Goal: Task Accomplishment & Management: Use online tool/utility

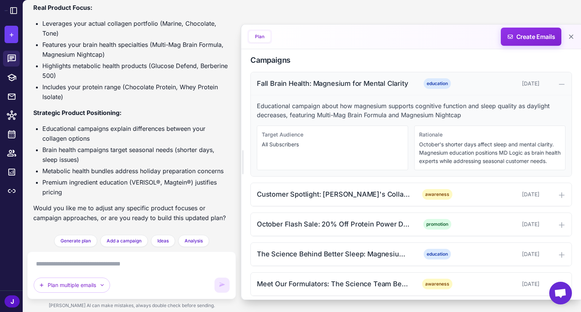
scroll to position [303, 0]
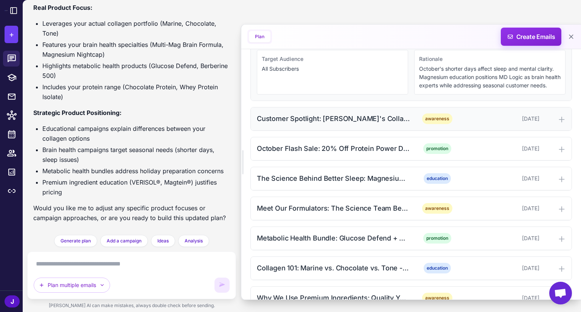
click at [376, 124] on div "Customer Spotlight: [PERSON_NAME]'s Collagen Transformation" at bounding box center [333, 119] width 153 height 10
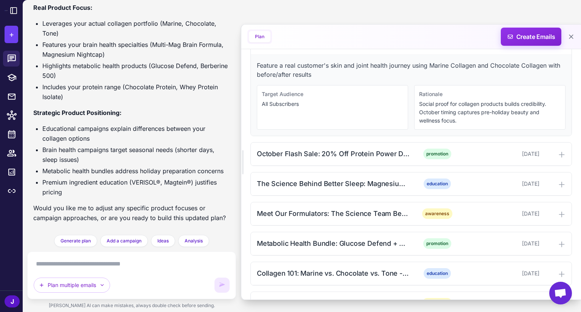
scroll to position [416, 0]
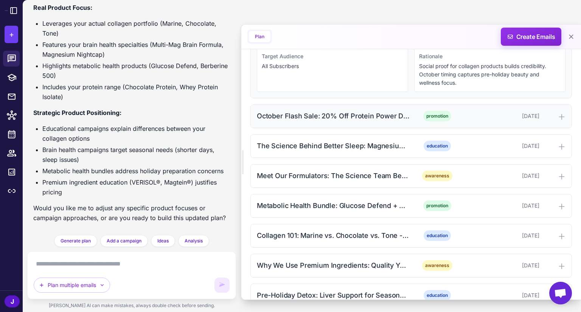
click at [394, 120] on div "October Flash Sale: 20% Off Protein Power Duo" at bounding box center [333, 116] width 153 height 10
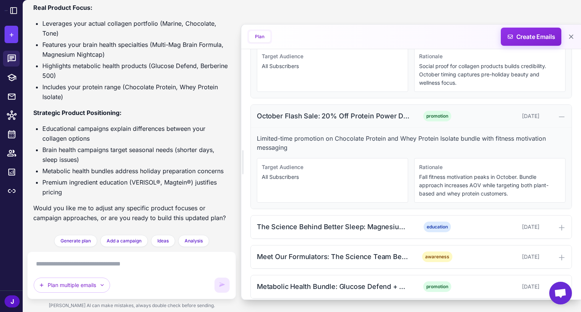
click at [394, 120] on div "October Flash Sale: 20% Off Protein Power Duo" at bounding box center [333, 116] width 153 height 10
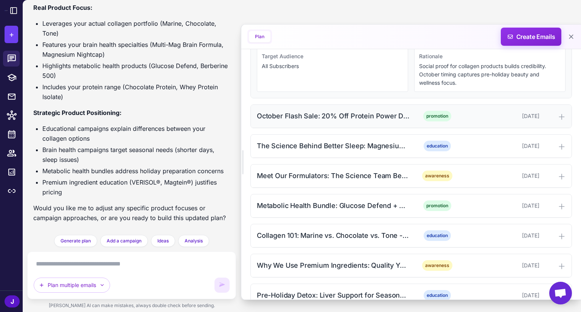
scroll to position [492, 0]
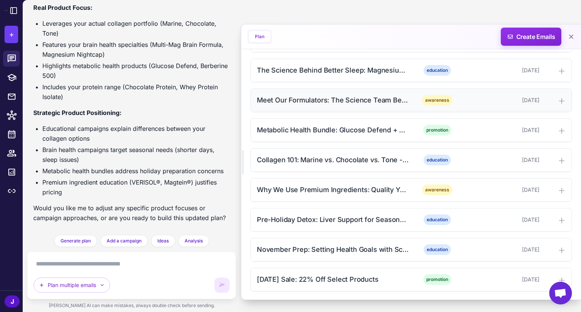
click at [338, 112] on div "Meet Our Formulators: The Science Team Behind MD Logic awareness October 14, 20…" at bounding box center [411, 100] width 321 height 23
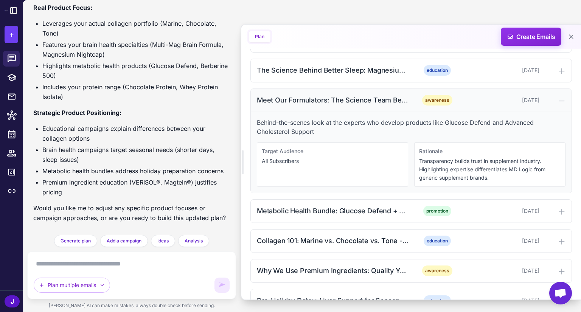
scroll to position [530, 0]
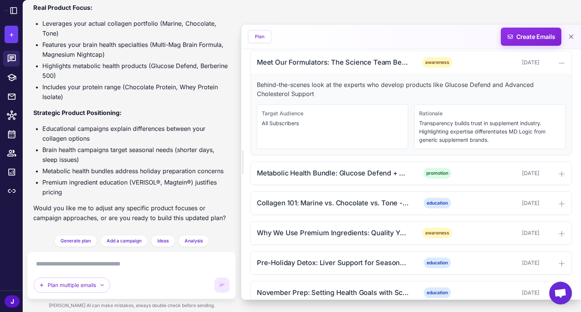
drag, startPoint x: 325, startPoint y: 179, endPoint x: 339, endPoint y: 166, distance: 19.0
click at [325, 178] on div "Metabolic Health Bundle: Glucose Defend + Berberine 500" at bounding box center [333, 173] width 153 height 10
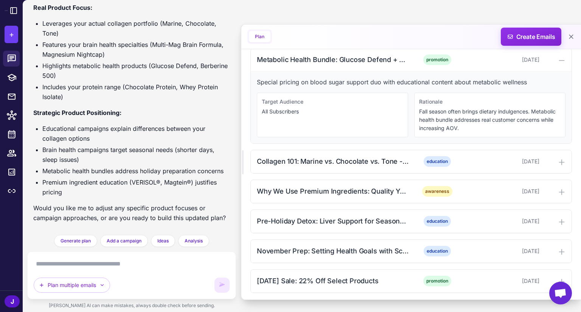
scroll to position [651, 0]
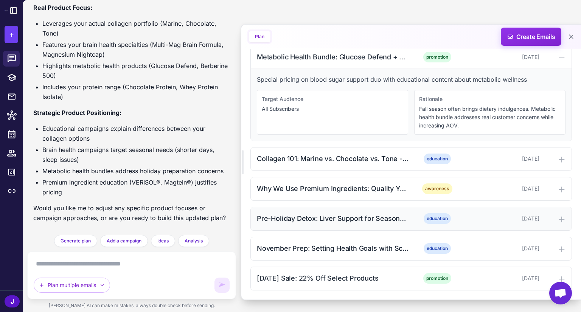
click at [344, 221] on div "Pre-Holiday Detox: Liver Support for Seasonal Indulgences" at bounding box center [333, 218] width 153 height 10
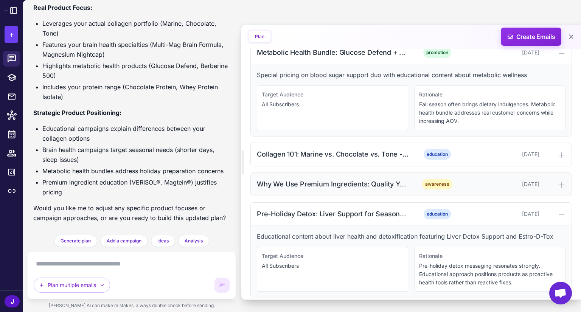
scroll to position [722, 0]
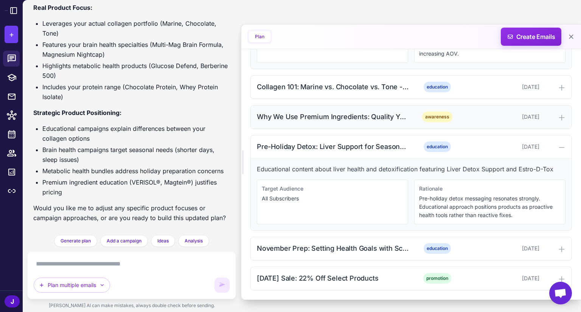
click at [368, 120] on div "Why We Use Premium Ingredients: Quality You Can Trust" at bounding box center [333, 117] width 153 height 10
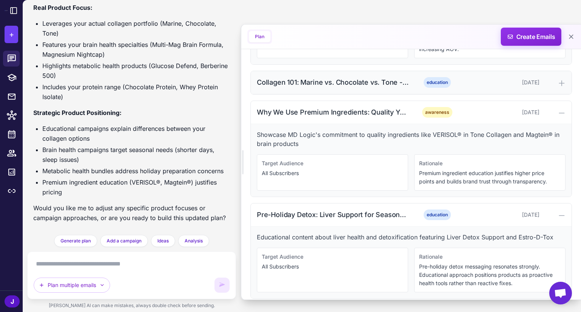
click at [382, 87] on div "Collagen 101: Marine vs. Chocolate vs. Tone - Which is Right for You?" at bounding box center [333, 82] width 153 height 10
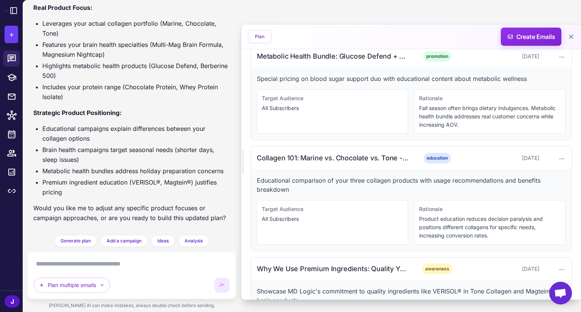
scroll to position [609, 0]
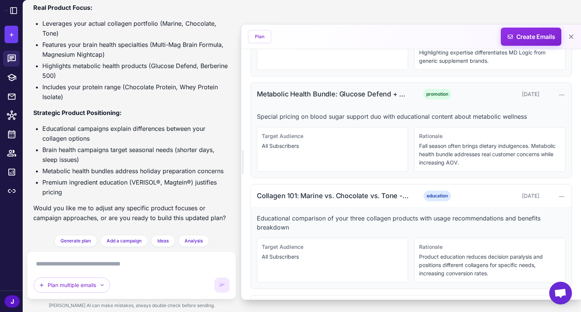
click at [385, 99] on div "Metabolic Health Bundle: Glucose Defend + Berberine 500" at bounding box center [333, 94] width 153 height 10
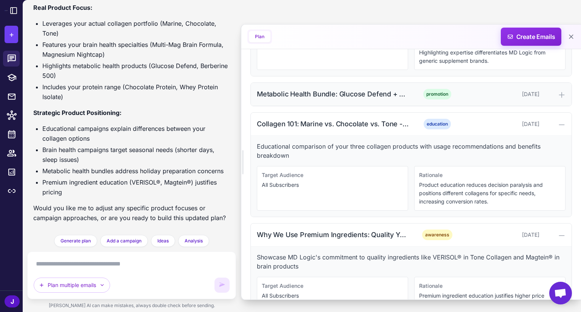
click at [385, 99] on div "Metabolic Health Bundle: Glucose Defend + Berberine 500" at bounding box center [333, 94] width 153 height 10
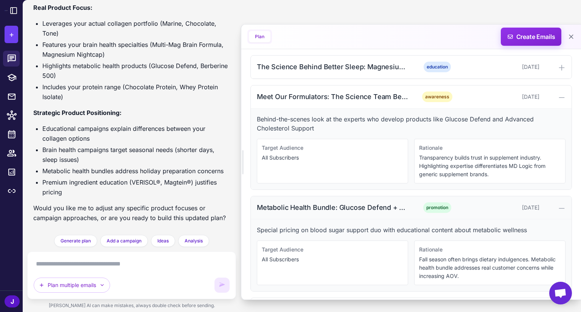
scroll to position [420, 0]
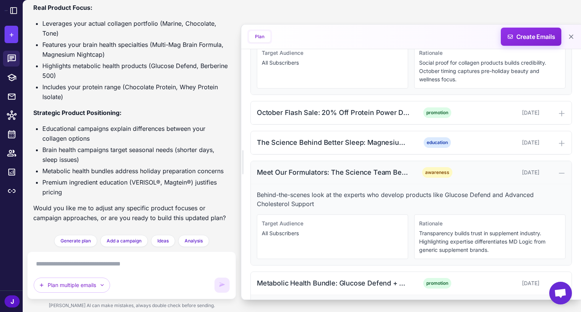
click at [559, 177] on icon at bounding box center [562, 174] width 8 height 8
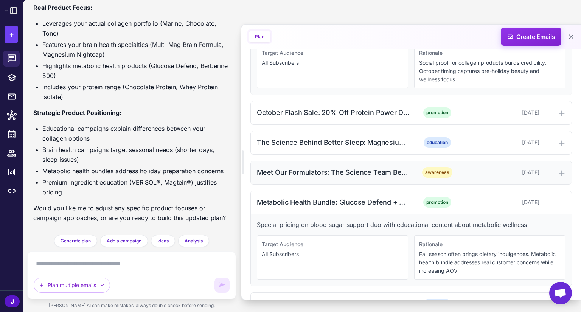
click at [447, 178] on span "awareness" at bounding box center [437, 172] width 30 height 11
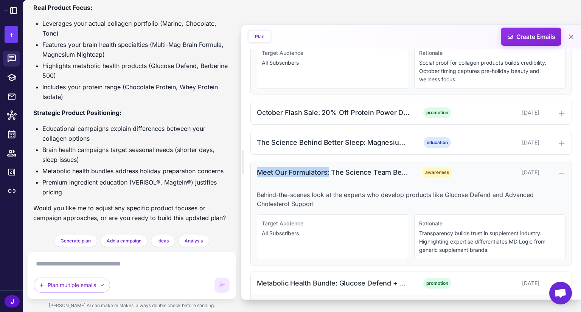
drag, startPoint x: 256, startPoint y: 177, endPoint x: 329, endPoint y: 179, distance: 73.1
click at [329, 179] on div "Meet Our Formulators: The Science Team Behind MD Logic awareness October 14, 20…" at bounding box center [411, 172] width 321 height 23
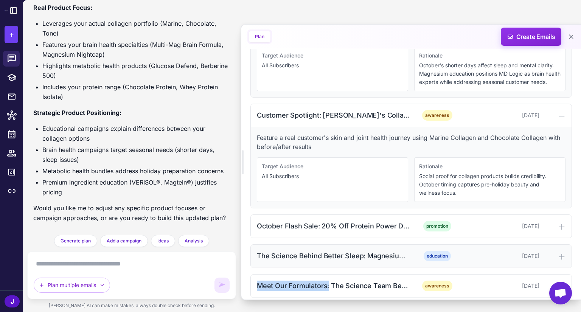
scroll to position [268, 0]
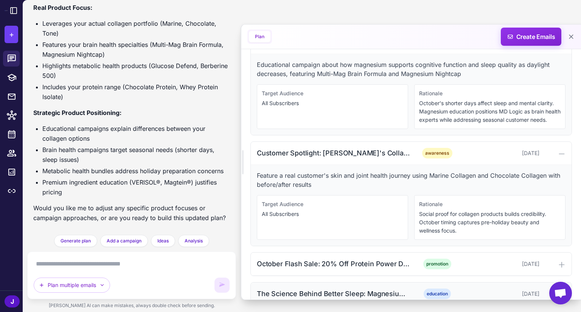
click at [291, 158] on div "Customer Spotlight: [PERSON_NAME]'s Collagen Transformation" at bounding box center [333, 153] width 153 height 10
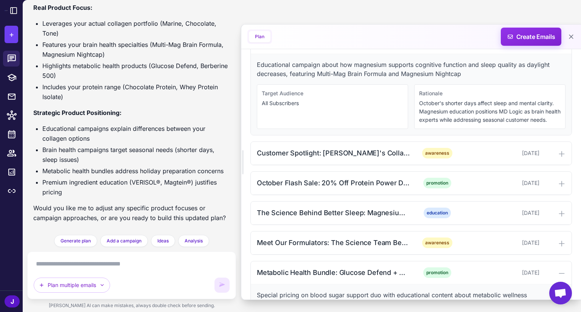
scroll to position [117, 0]
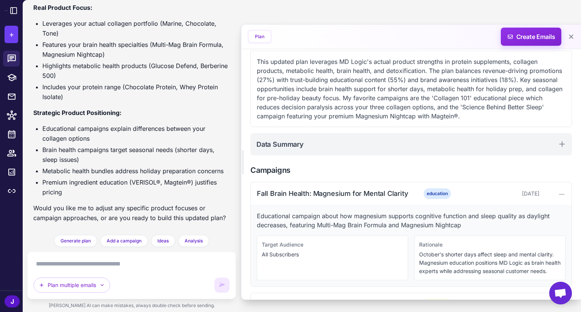
drag, startPoint x: 335, startPoint y: 195, endPoint x: 353, endPoint y: 172, distance: 28.5
click at [334, 195] on div "Fall Brain Health: Magnesium for Mental Clarity" at bounding box center [333, 193] width 153 height 10
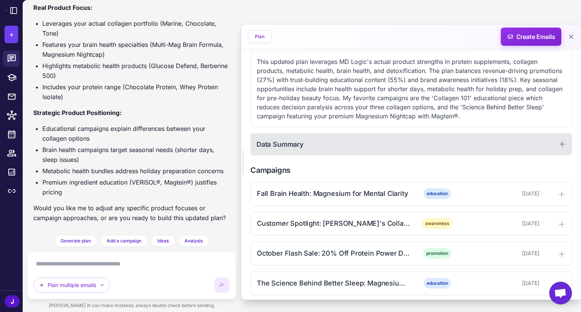
scroll to position [193, 0]
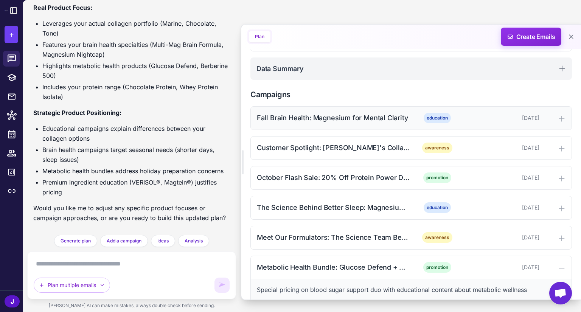
click at [379, 122] on div "Fall Brain Health: Magnesium for Mental Clarity" at bounding box center [333, 118] width 153 height 10
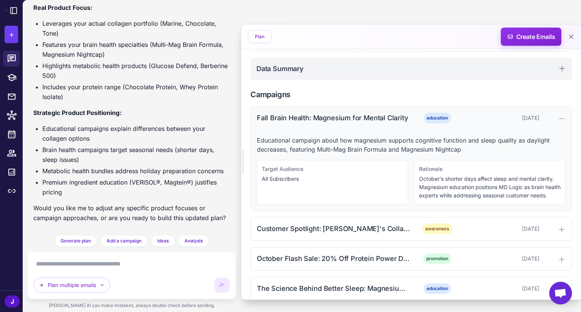
click at [379, 114] on div "Fall Brain Health: Magnesium for Mental Clarity" at bounding box center [333, 118] width 153 height 10
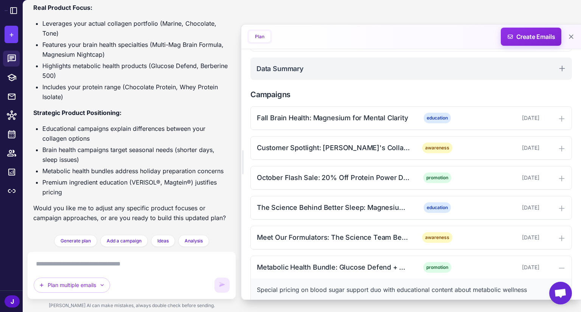
click at [143, 260] on textarea at bounding box center [132, 264] width 196 height 12
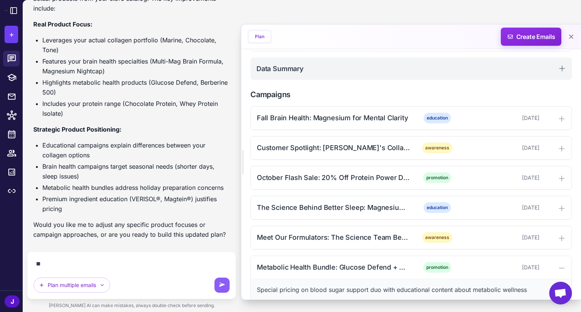
type textarea "*"
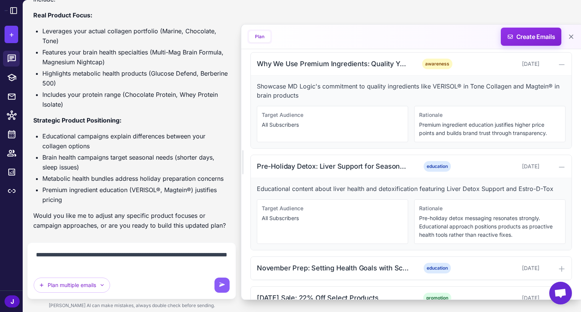
scroll to position [625, 0]
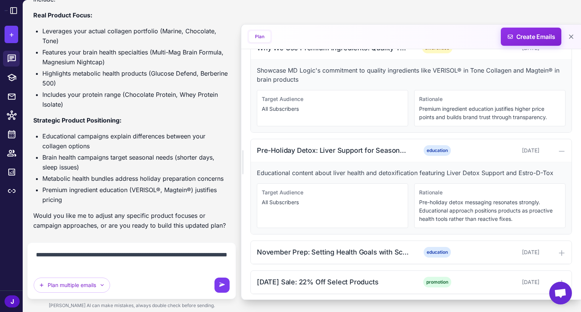
type textarea "**********"
click at [224, 285] on icon at bounding box center [222, 285] width 6 height 4
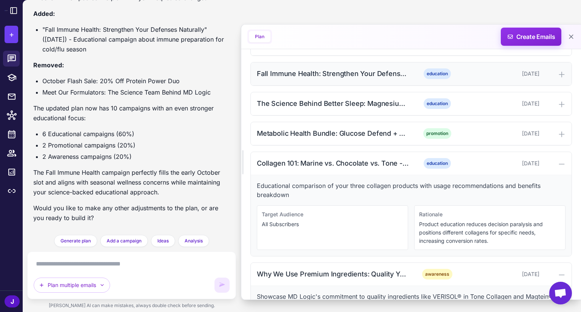
scroll to position [335, 0]
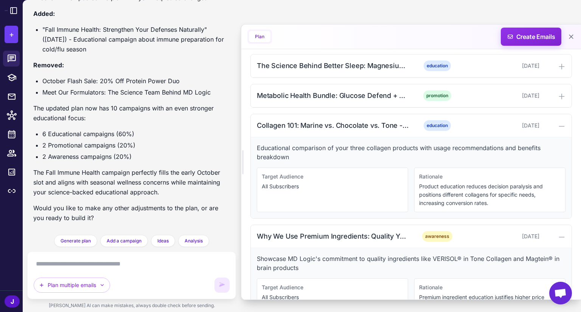
click at [152, 265] on textarea at bounding box center [132, 264] width 196 height 12
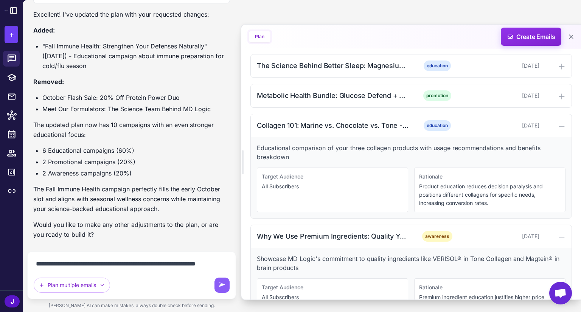
scroll to position [2498, 0]
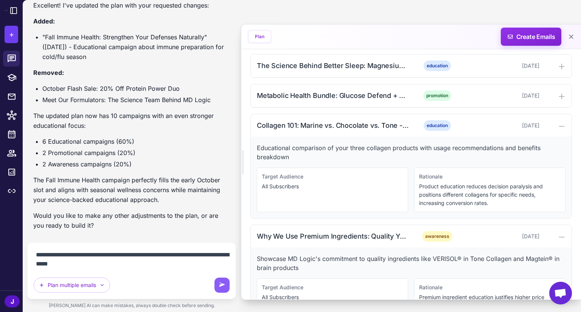
paste textarea "**********"
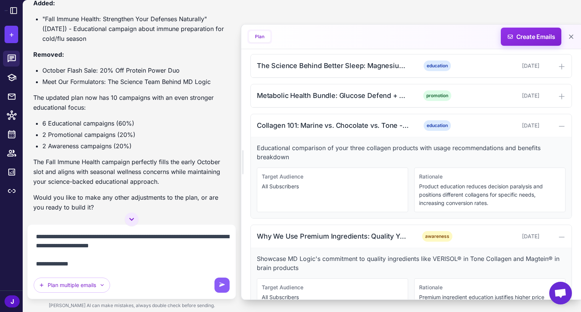
scroll to position [699, 0]
drag, startPoint x: 62, startPoint y: 269, endPoint x: 27, endPoint y: 269, distance: 35.2
click at [28, 269] on div "Plan multiple emails" at bounding box center [131, 261] width 209 height 75
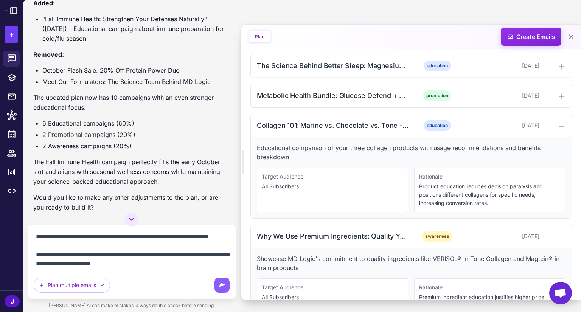
type textarea "**********"
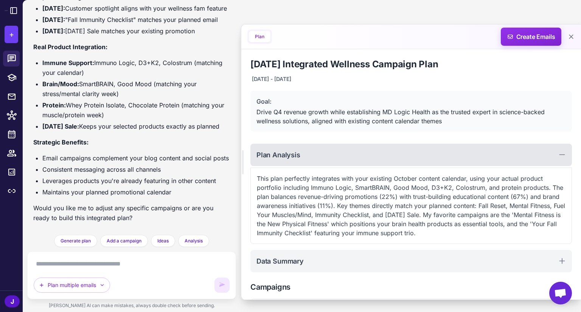
scroll to position [151, 0]
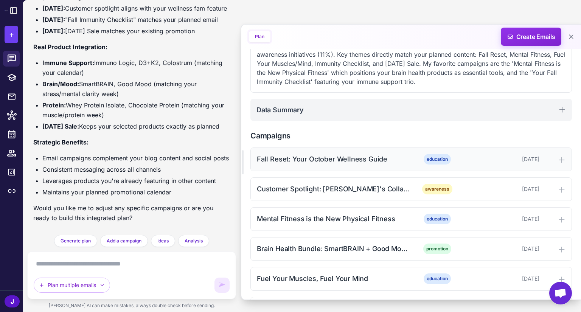
click at [328, 163] on div "Fall Reset: Your October Wellness Guide" at bounding box center [333, 159] width 153 height 10
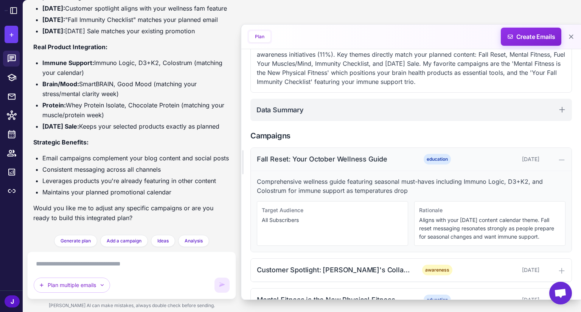
click at [328, 162] on div "Fall Reset: Your October Wellness Guide" at bounding box center [333, 159] width 153 height 10
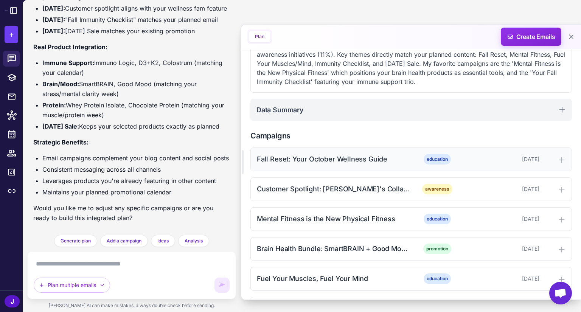
scroll to position [265, 0]
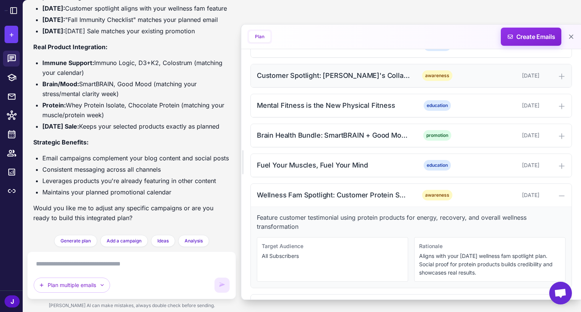
click at [327, 81] on div "Customer Spotlight: Maria's Collagen Transformation awareness October 5, 2025" at bounding box center [411, 75] width 321 height 23
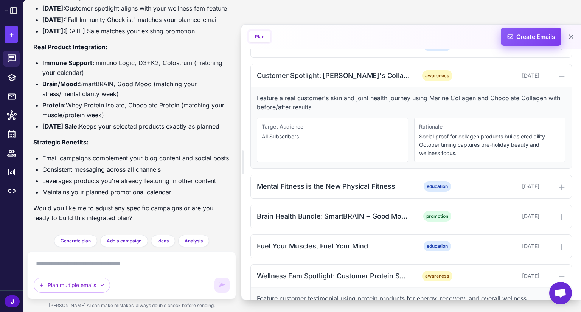
click at [548, 38] on span "Create Emails" at bounding box center [531, 37] width 66 height 18
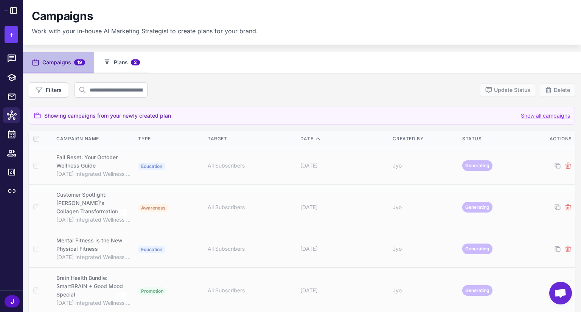
click at [134, 62] on span "2" at bounding box center [135, 62] width 9 height 6
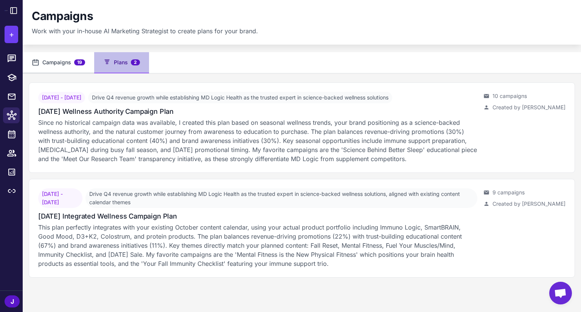
click at [72, 66] on button "Campaigns 19" at bounding box center [59, 62] width 72 height 21
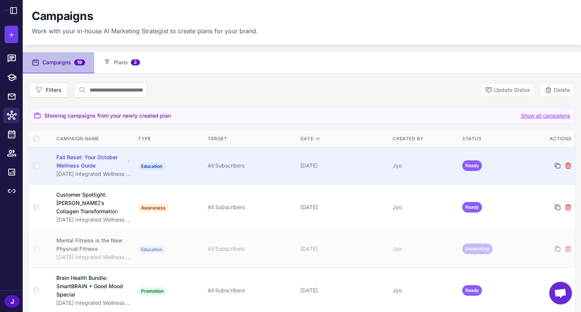
click at [131, 170] on td "Fall Reset: Your October Wellness Guide October 2025 Integrated Wellness Campai…" at bounding box center [93, 165] width 83 height 37
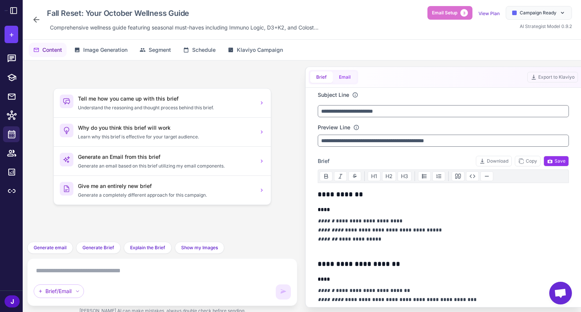
click at [343, 76] on button "Email" at bounding box center [345, 77] width 24 height 11
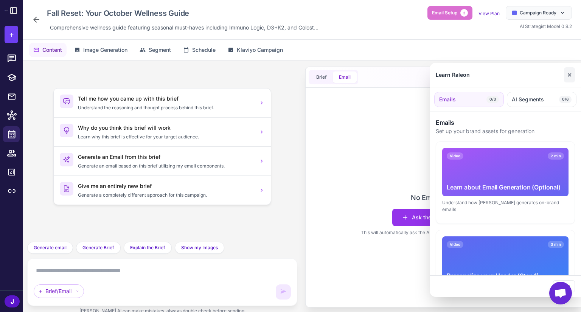
click at [568, 75] on button "✕" at bounding box center [569, 74] width 11 height 15
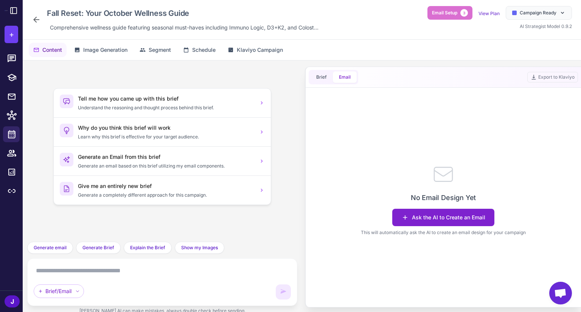
click at [438, 219] on button "Ask the AI to Create an Email" at bounding box center [443, 217] width 102 height 17
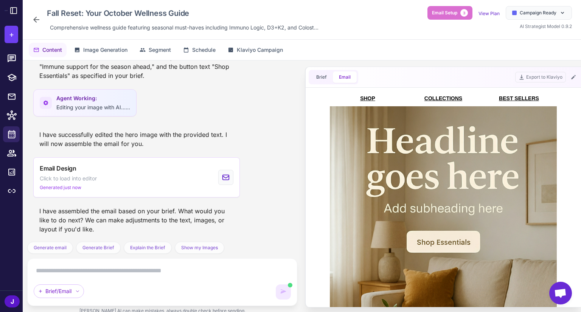
scroll to position [362, 0]
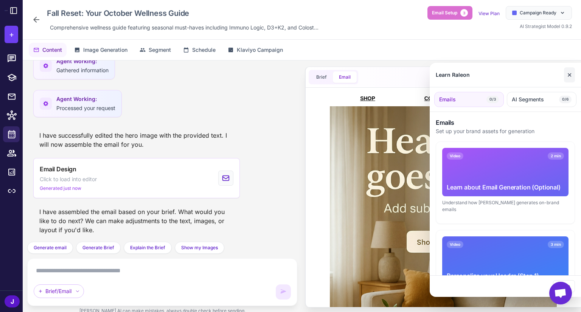
click at [569, 70] on button "✕" at bounding box center [569, 74] width 11 height 15
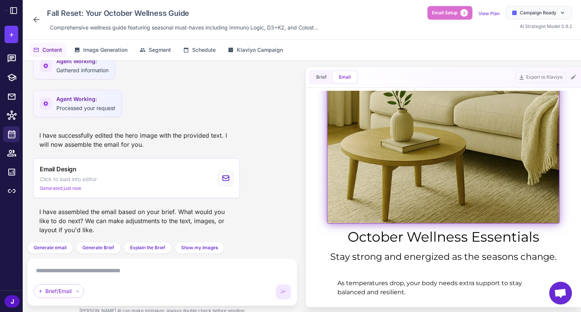
scroll to position [0, 0]
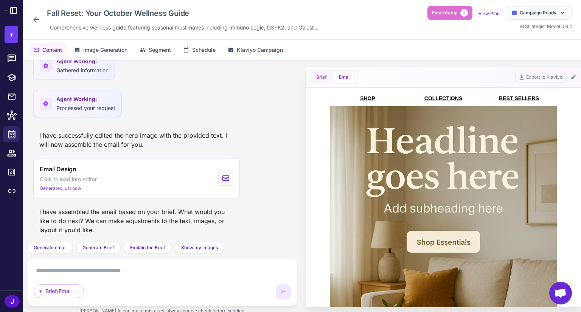
click at [317, 78] on button "Brief" at bounding box center [321, 77] width 23 height 11
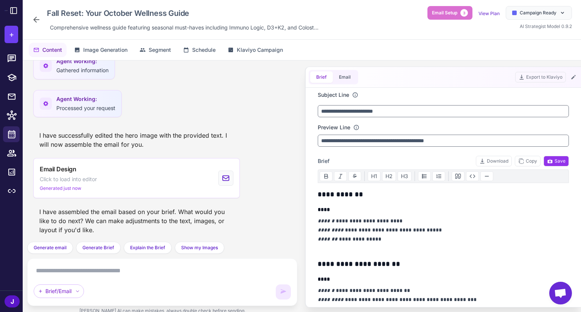
click at [37, 19] on icon at bounding box center [36, 20] width 6 height 6
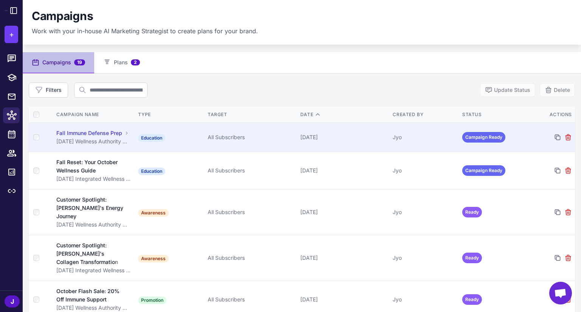
click at [118, 146] on div "[DATE] Wellness Authority Campaign Plan" at bounding box center [93, 141] width 74 height 8
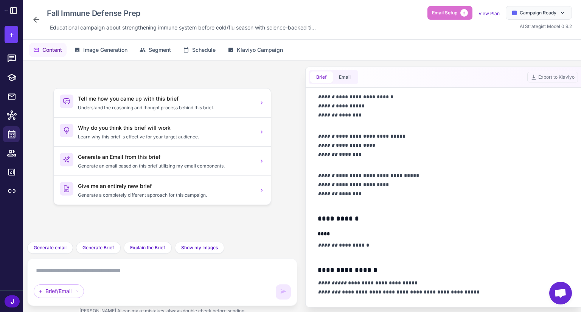
scroll to position [530, 0]
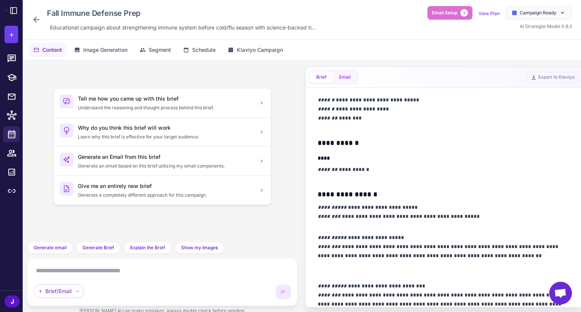
click at [349, 77] on button "Email" at bounding box center [345, 77] width 24 height 11
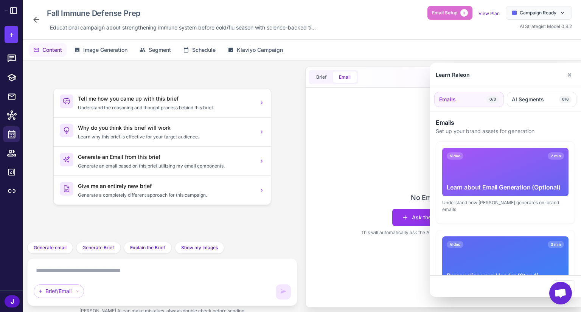
click at [90, 53] on div at bounding box center [290, 156] width 581 height 312
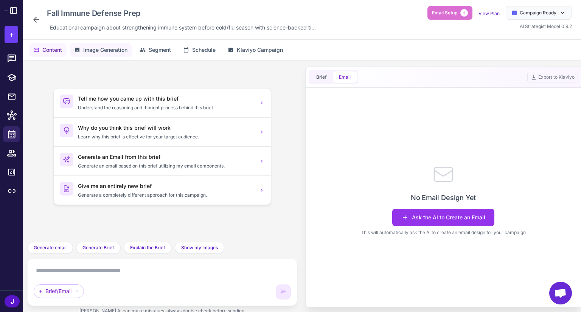
click at [99, 49] on span "Image Generation" at bounding box center [105, 50] width 44 height 8
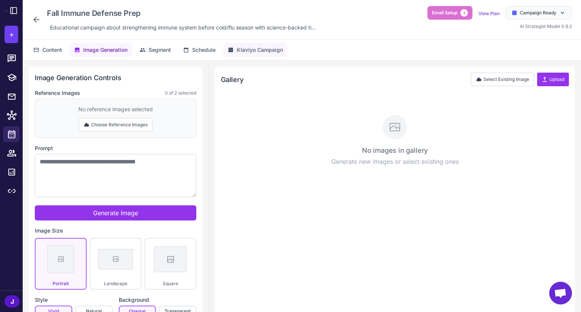
click at [280, 48] on span "Klaviyo Campaign" at bounding box center [260, 50] width 46 height 8
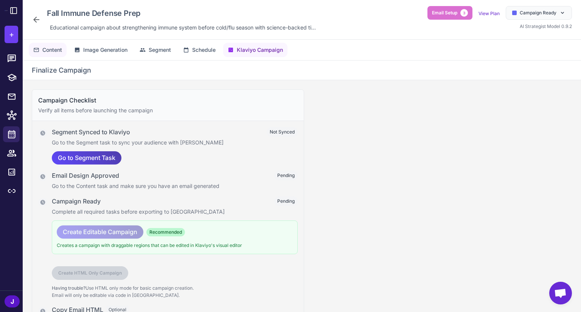
click at [54, 51] on span "Content" at bounding box center [52, 50] width 20 height 8
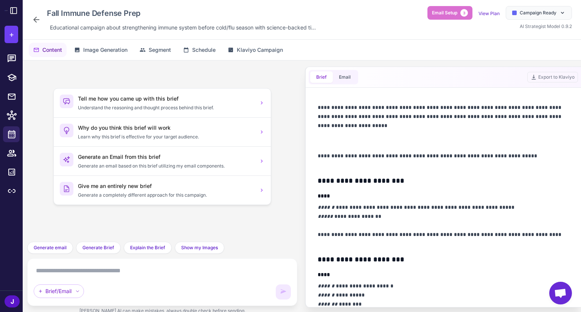
scroll to position [227, 0]
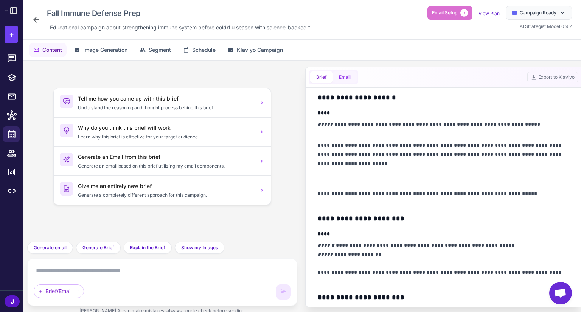
click at [349, 80] on button "Email" at bounding box center [345, 77] width 24 height 11
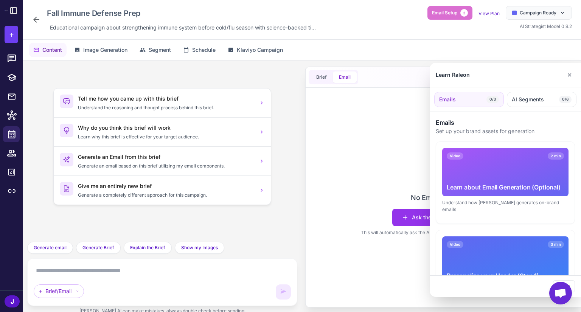
click at [399, 220] on div at bounding box center [290, 156] width 581 height 312
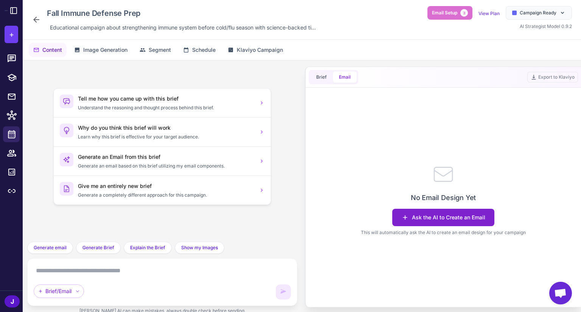
click at [426, 214] on button "Ask the AI to Create an Email" at bounding box center [443, 217] width 102 height 17
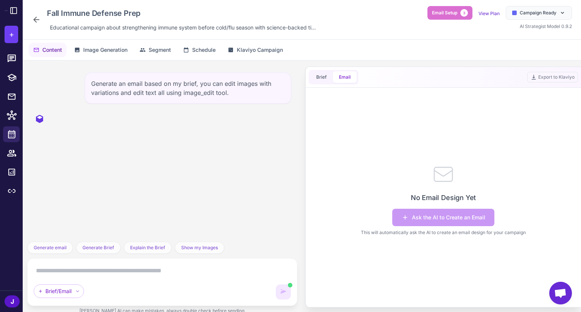
click at [549, 26] on span "AI Strategist Model 0.9.2" at bounding box center [546, 26] width 52 height 6
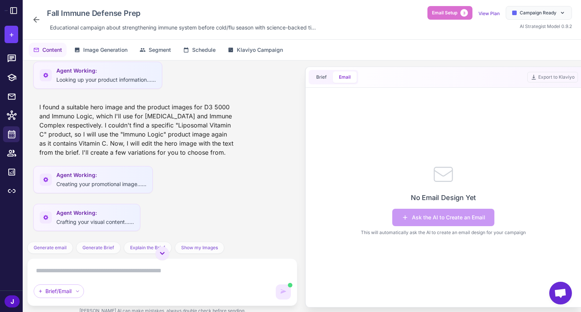
scroll to position [216, 0]
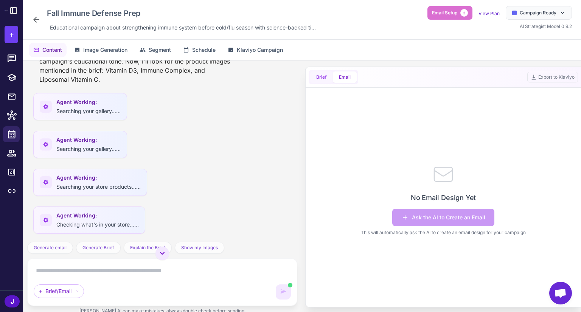
click at [324, 76] on button "Brief" at bounding box center [321, 77] width 23 height 11
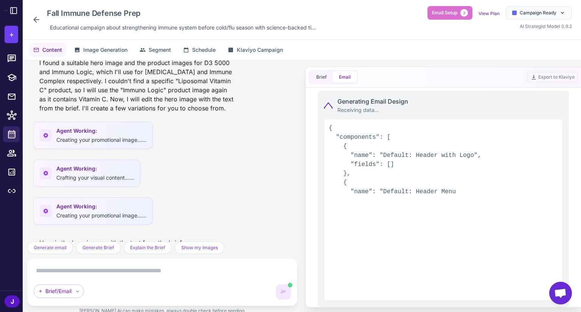
scroll to position [702, 0]
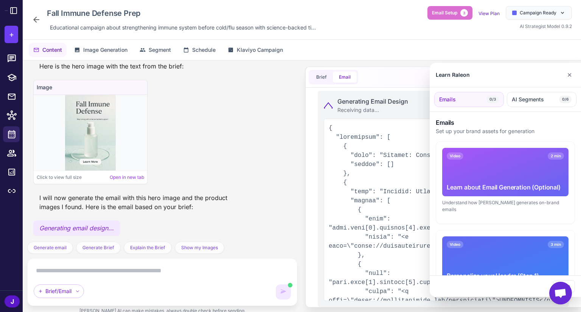
click at [388, 146] on div at bounding box center [290, 156] width 581 height 312
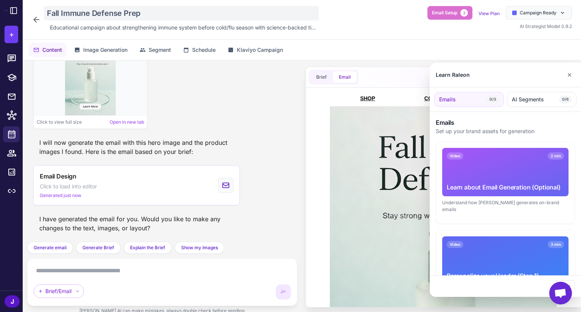
scroll to position [0, 0]
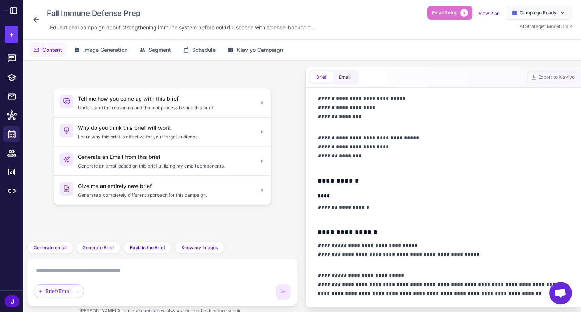
scroll to position [341, 0]
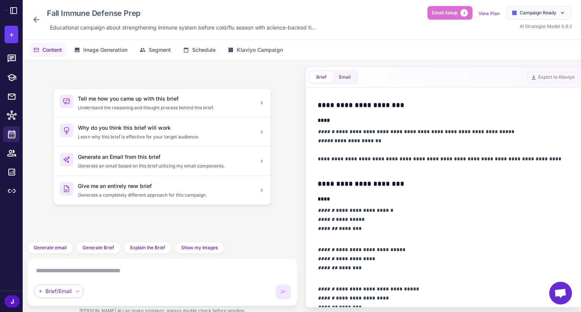
click at [37, 19] on icon at bounding box center [36, 20] width 6 height 6
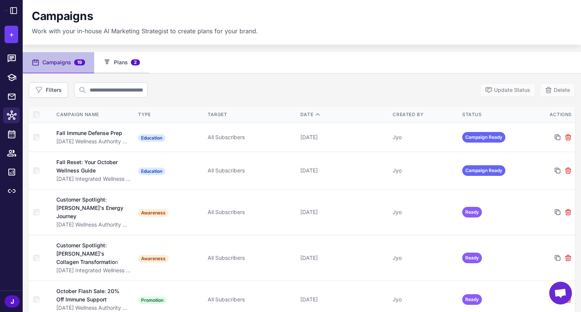
click at [126, 64] on button "Plans 2" at bounding box center [121, 62] width 55 height 21
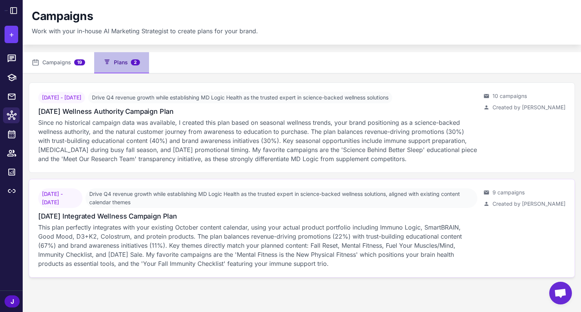
click at [151, 237] on p "This plan perfectly integrates with your existing October content calendar, usi…" at bounding box center [257, 245] width 439 height 45
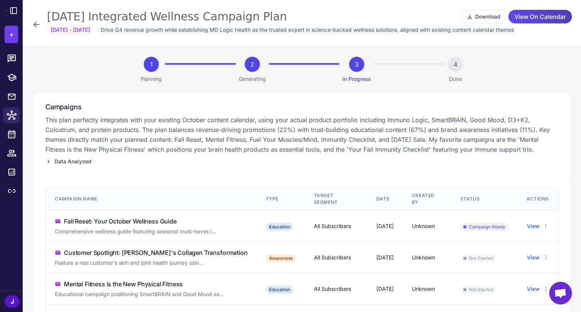
scroll to position [151, 0]
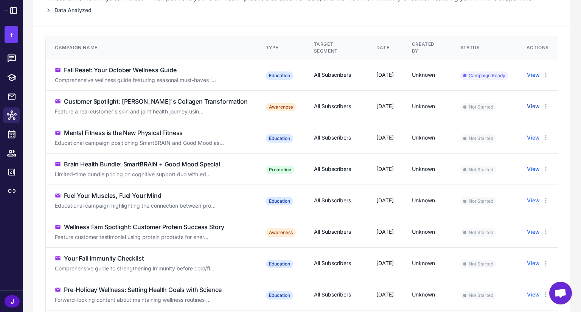
click at [528, 107] on button "View" at bounding box center [533, 106] width 13 height 8
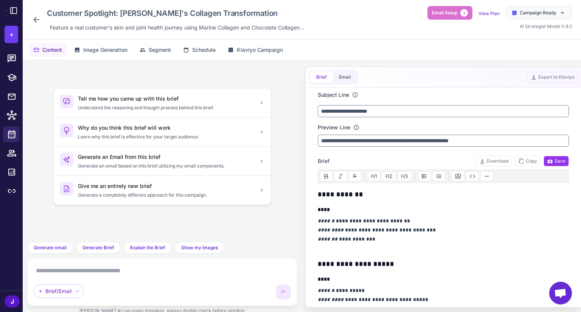
click at [36, 19] on icon at bounding box center [36, 19] width 9 height 9
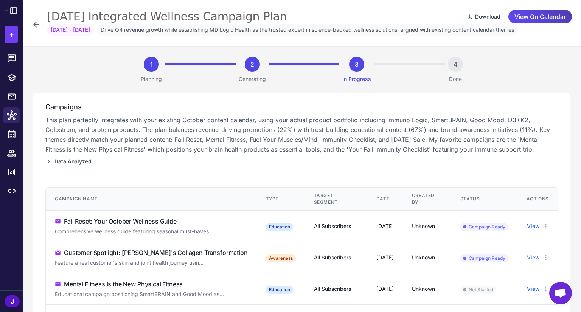
scroll to position [114, 0]
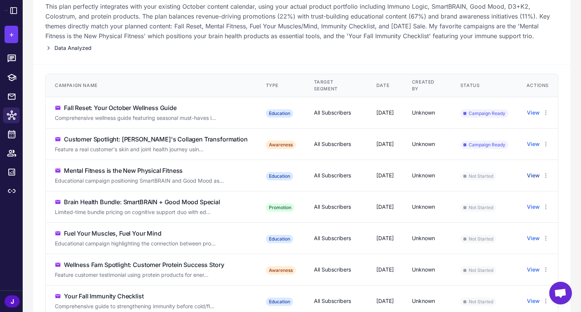
click at [527, 177] on button "View" at bounding box center [533, 175] width 13 height 8
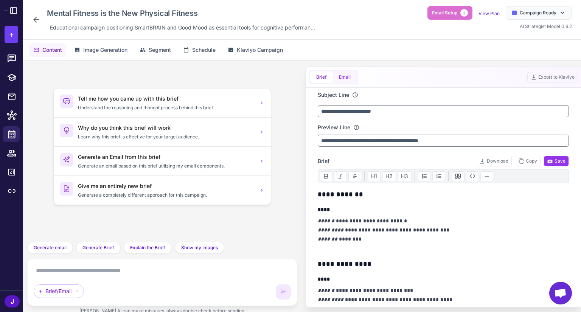
click at [344, 77] on button "Email" at bounding box center [345, 77] width 24 height 11
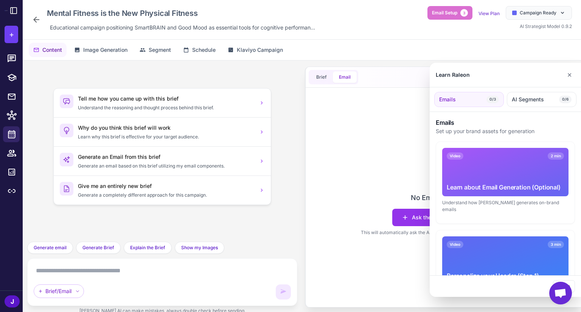
click at [442, 230] on div "Video 3 min Personalize your Header (Step 1) Logo placement, background, and ty…" at bounding box center [505, 271] width 139 height 82
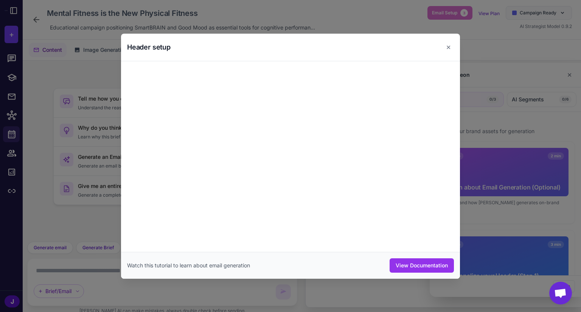
click at [447, 44] on button "✕" at bounding box center [448, 47] width 11 height 15
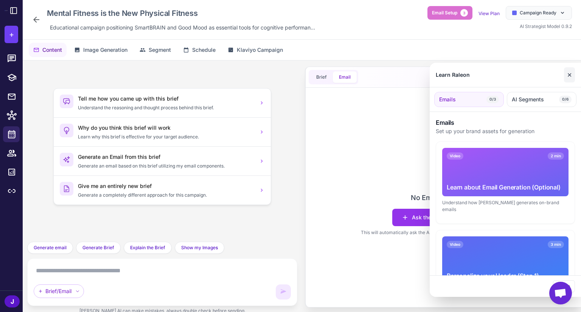
drag, startPoint x: 569, startPoint y: 76, endPoint x: 437, endPoint y: 128, distance: 141.3
click at [568, 76] on button "✕" at bounding box center [569, 74] width 11 height 15
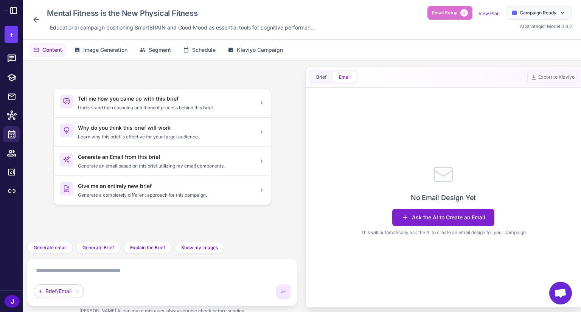
drag, startPoint x: 416, startPoint y: 214, endPoint x: 345, endPoint y: 154, distance: 93.0
click at [416, 214] on button "Ask the AI to Create an Email" at bounding box center [443, 217] width 102 height 17
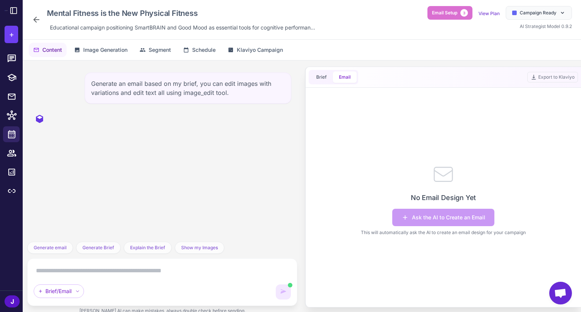
click at [33, 17] on icon at bounding box center [36, 19] width 9 height 9
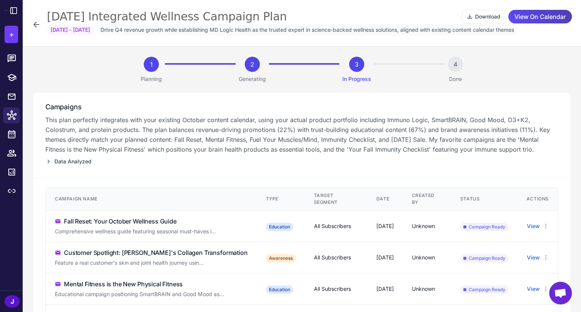
scroll to position [114, 0]
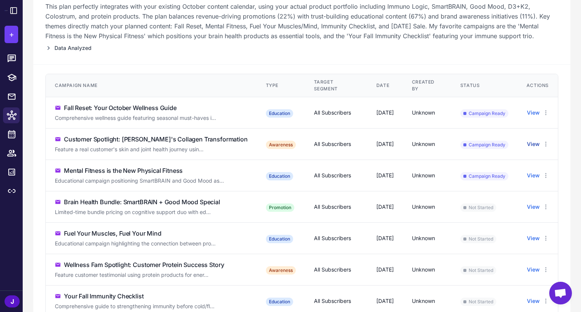
click at [527, 146] on button "View" at bounding box center [533, 144] width 13 height 8
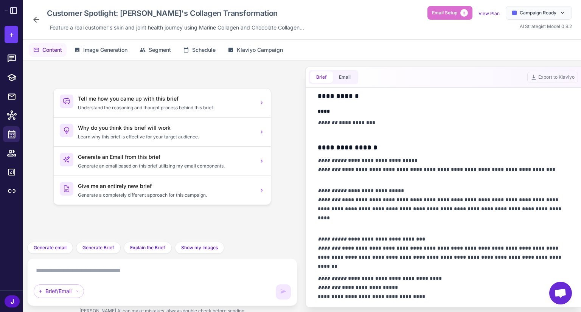
scroll to position [189, 0]
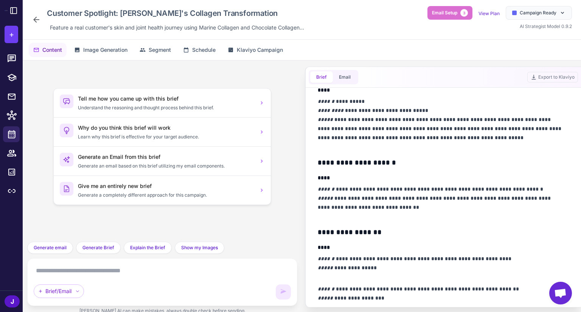
click at [33, 17] on icon at bounding box center [36, 19] width 9 height 9
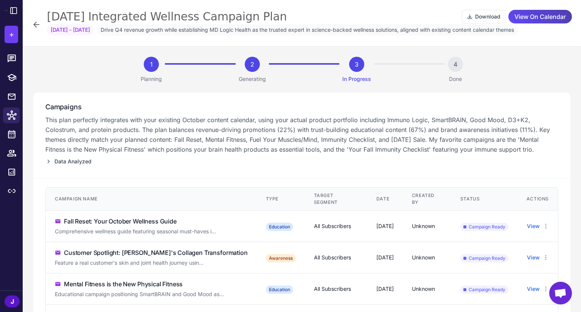
scroll to position [114, 0]
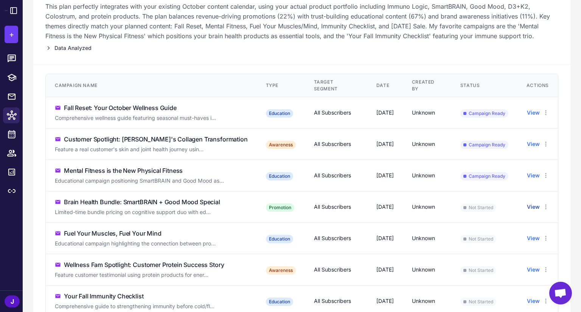
click at [527, 205] on button "View" at bounding box center [533, 207] width 13 height 8
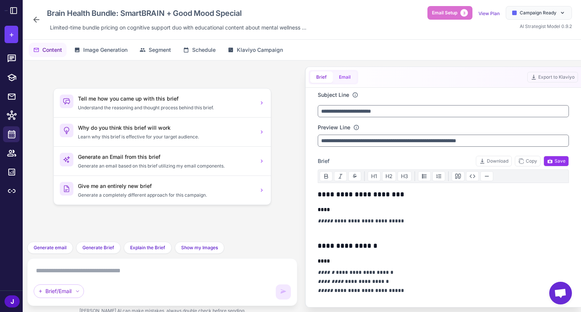
click at [355, 76] on button "Email" at bounding box center [345, 77] width 24 height 11
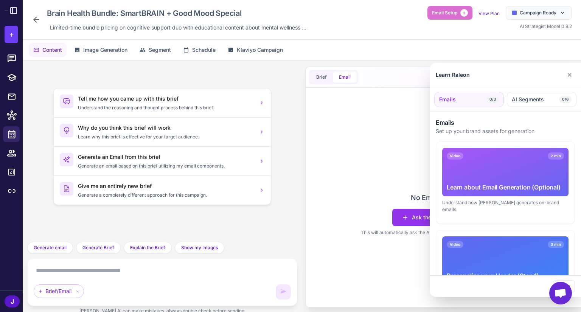
click at [408, 222] on div at bounding box center [290, 156] width 581 height 312
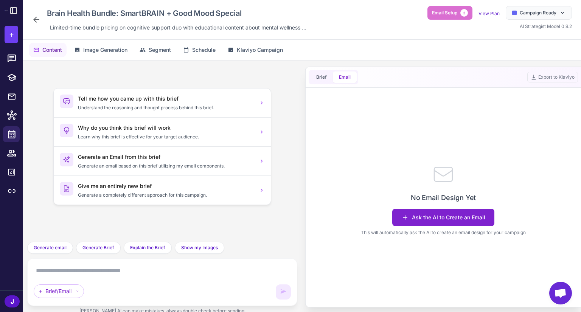
click at [412, 218] on button "Ask the AI to Create an Email" at bounding box center [443, 217] width 102 height 17
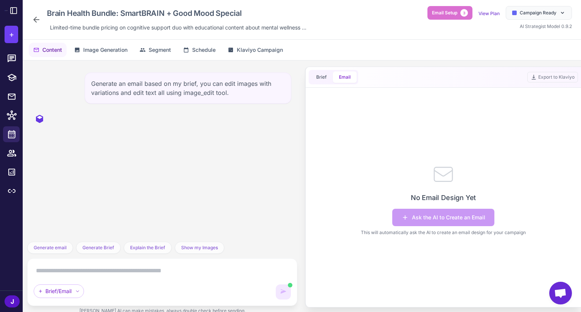
click at [36, 16] on icon at bounding box center [36, 19] width 9 height 9
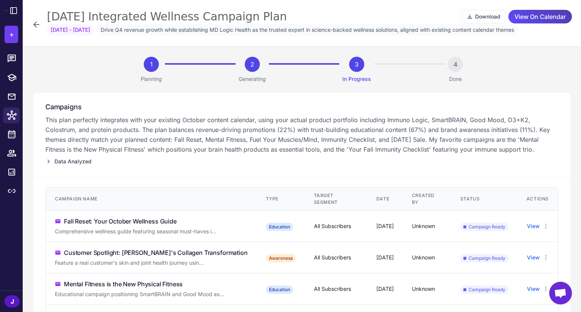
scroll to position [114, 0]
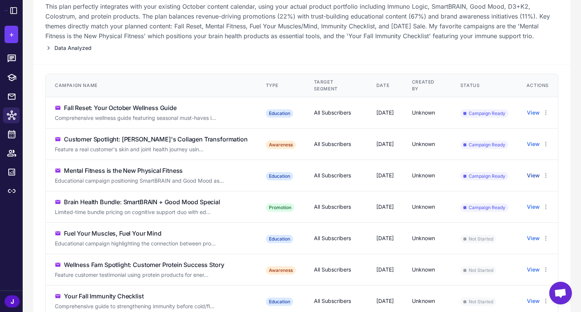
drag, startPoint x: 538, startPoint y: 176, endPoint x: 531, endPoint y: 177, distance: 7.3
click at [536, 176] on div "View" at bounding box center [538, 175] width 22 height 8
click at [529, 176] on button "View" at bounding box center [533, 175] width 13 height 8
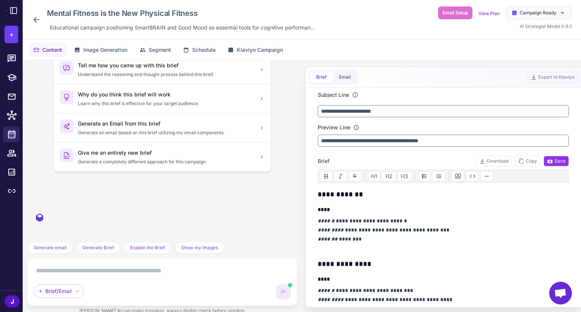
scroll to position [877, 0]
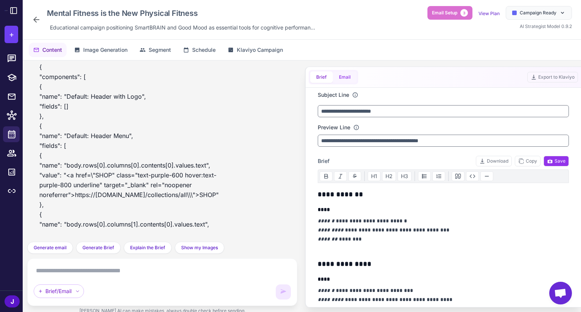
click at [350, 80] on button "Email" at bounding box center [345, 77] width 24 height 11
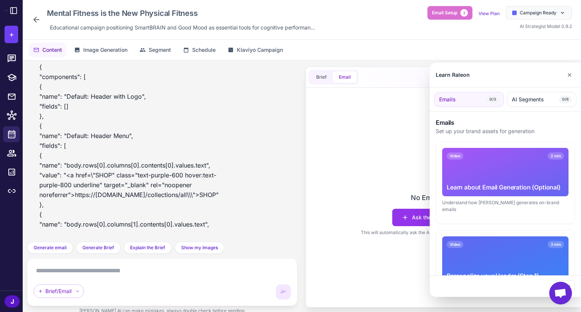
click at [121, 123] on div at bounding box center [290, 156] width 581 height 312
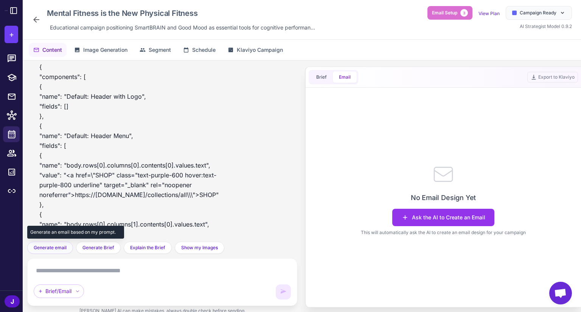
click at [61, 248] on span "Generate email" at bounding box center [50, 247] width 33 height 7
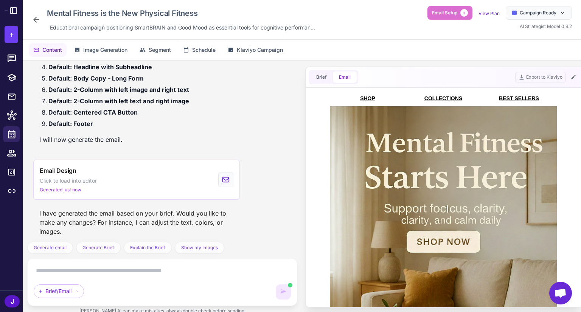
scroll to position [1418, 0]
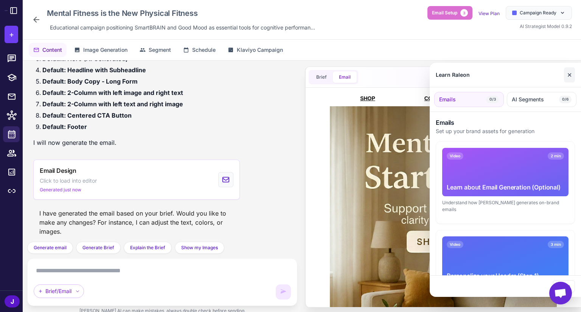
click at [567, 75] on button "✕" at bounding box center [569, 74] width 11 height 15
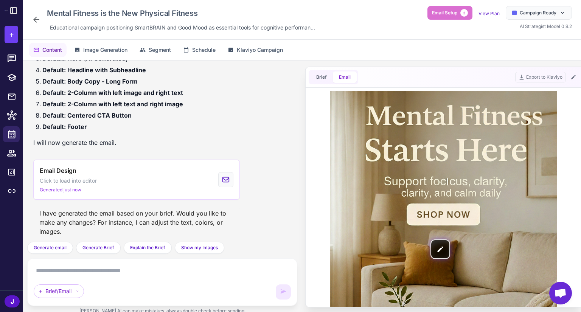
scroll to position [0, 0]
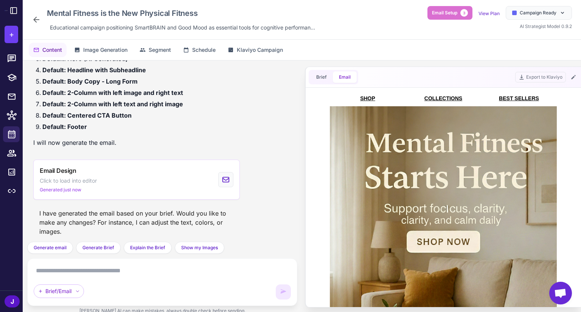
click at [34, 23] on icon at bounding box center [36, 19] width 9 height 9
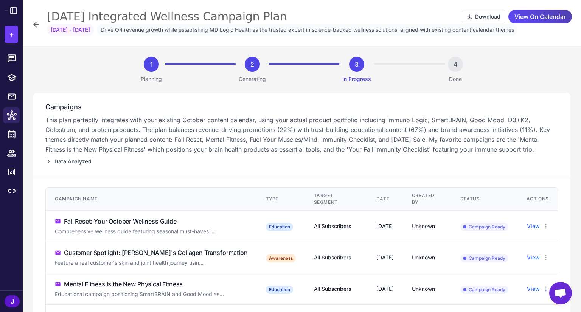
scroll to position [76, 0]
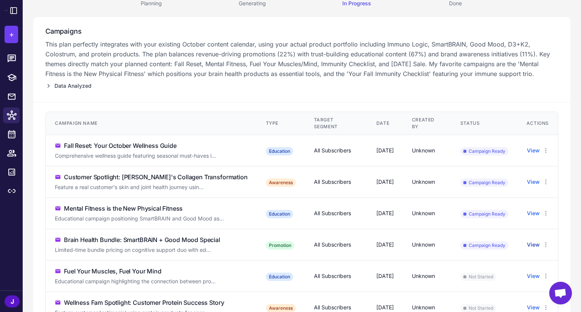
click at [531, 246] on button "View" at bounding box center [533, 245] width 13 height 8
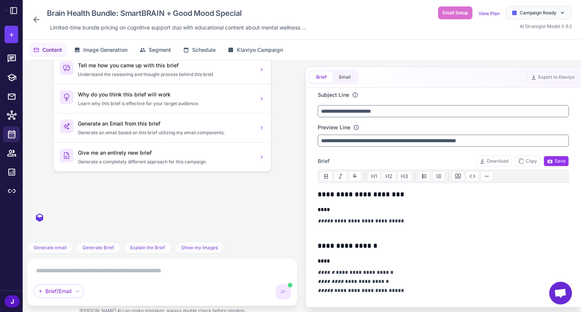
scroll to position [306, 0]
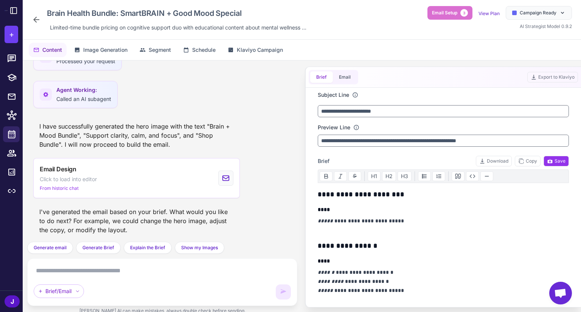
click at [349, 71] on div "Brief Email" at bounding box center [334, 77] width 50 height 14
click at [347, 76] on button "Email" at bounding box center [345, 77] width 24 height 11
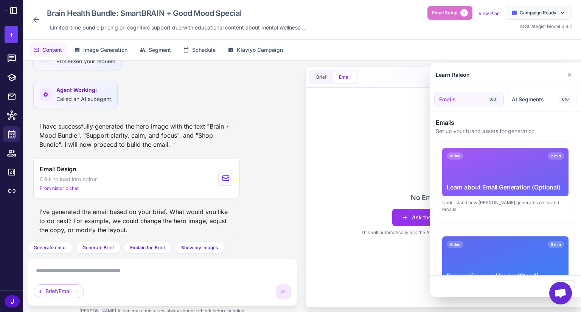
click at [347, 76] on div at bounding box center [290, 156] width 581 height 312
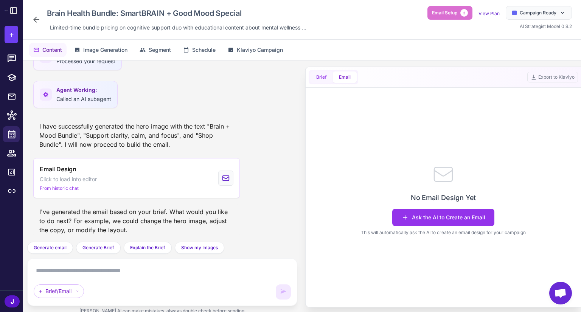
click at [329, 78] on button "Brief" at bounding box center [321, 77] width 23 height 11
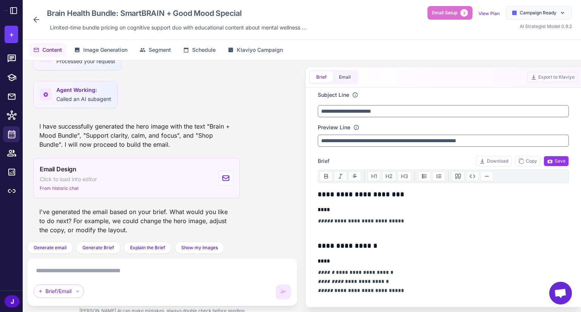
click at [192, 180] on div "Email Design Click to load into editor From historic chat" at bounding box center [136, 178] width 207 height 40
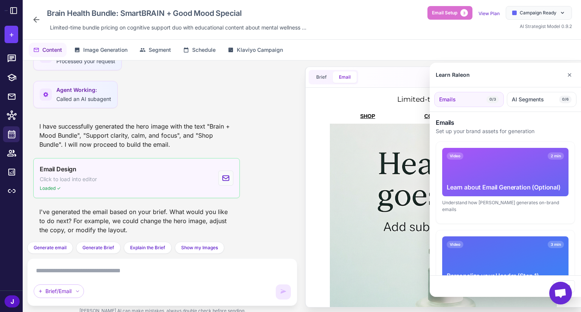
scroll to position [0, 0]
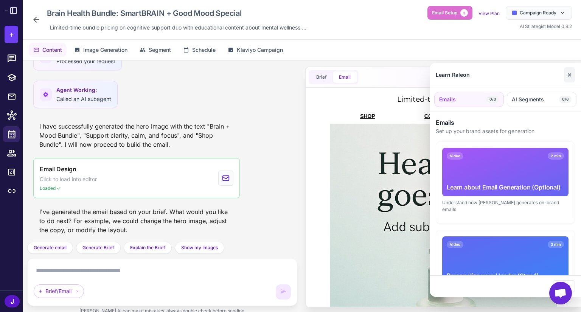
click at [571, 74] on button "✕" at bounding box center [569, 74] width 11 height 15
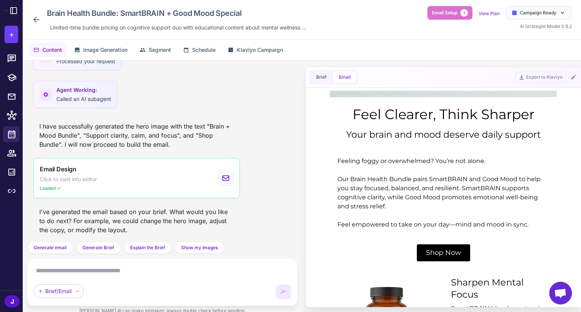
scroll to position [291, 0]
